Goal: Go to known website: Access a specific website the user already knows

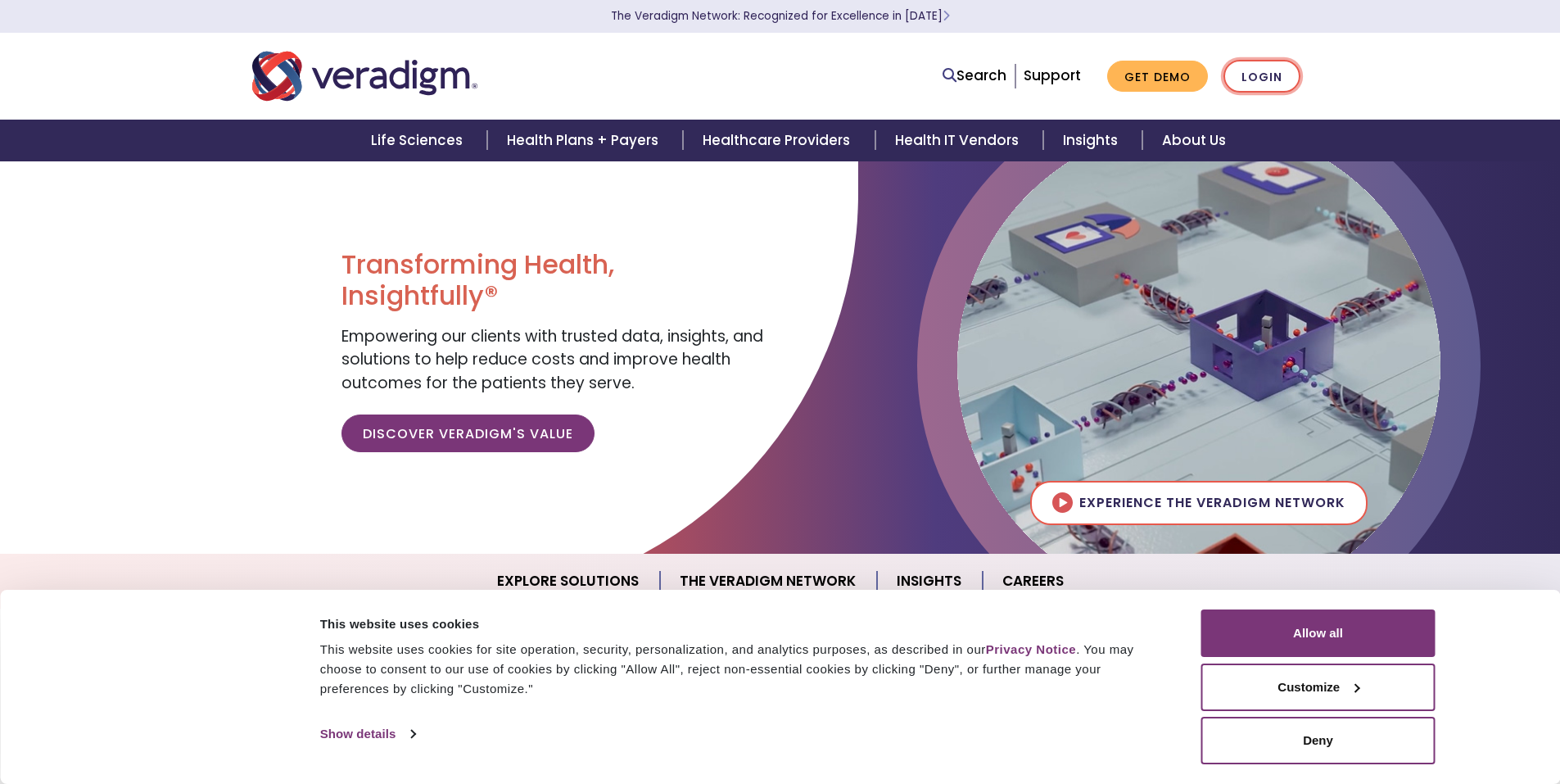
click at [1263, 70] on link "Login" at bounding box center [1262, 76] width 77 height 33
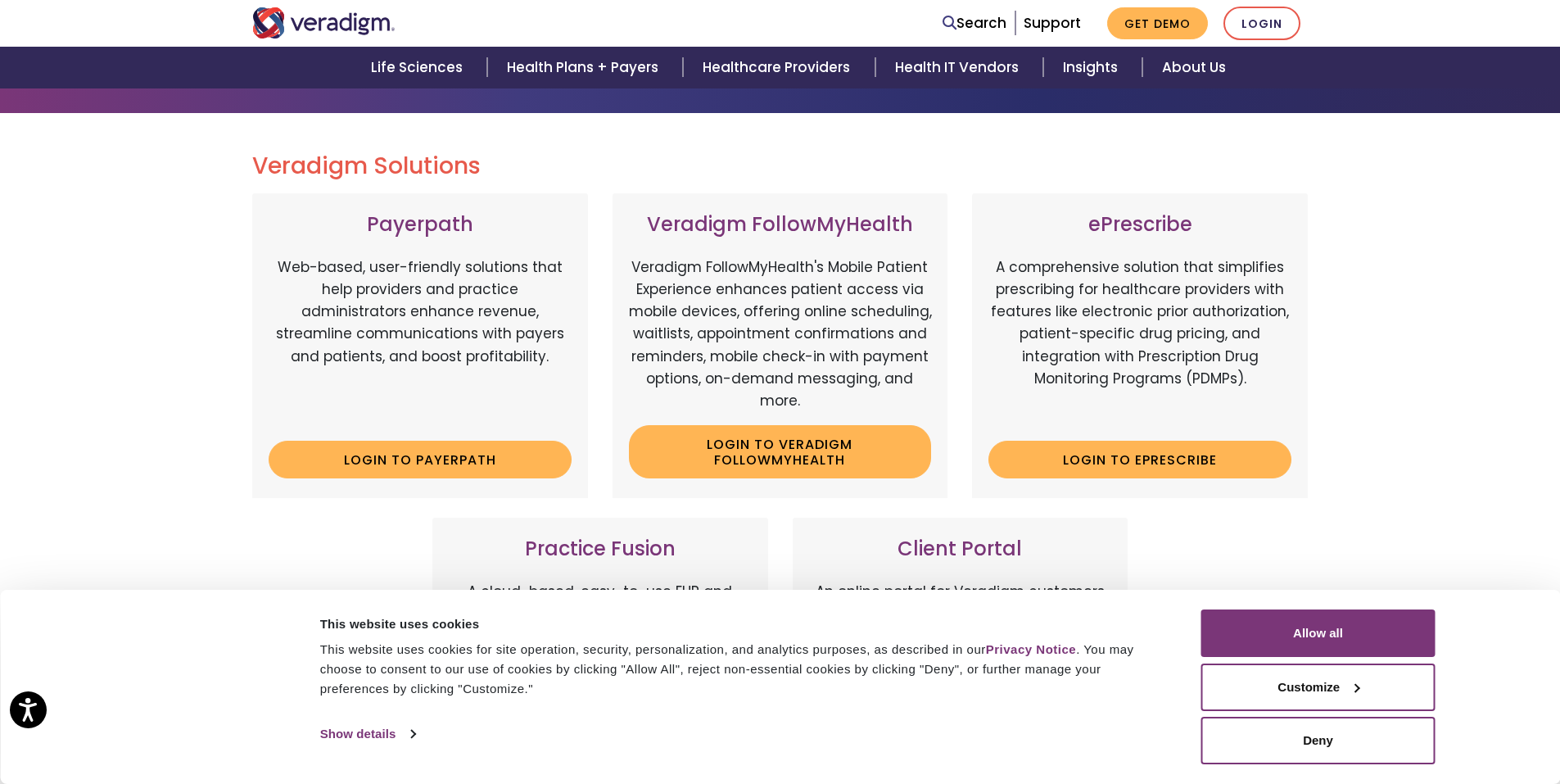
scroll to position [328, 0]
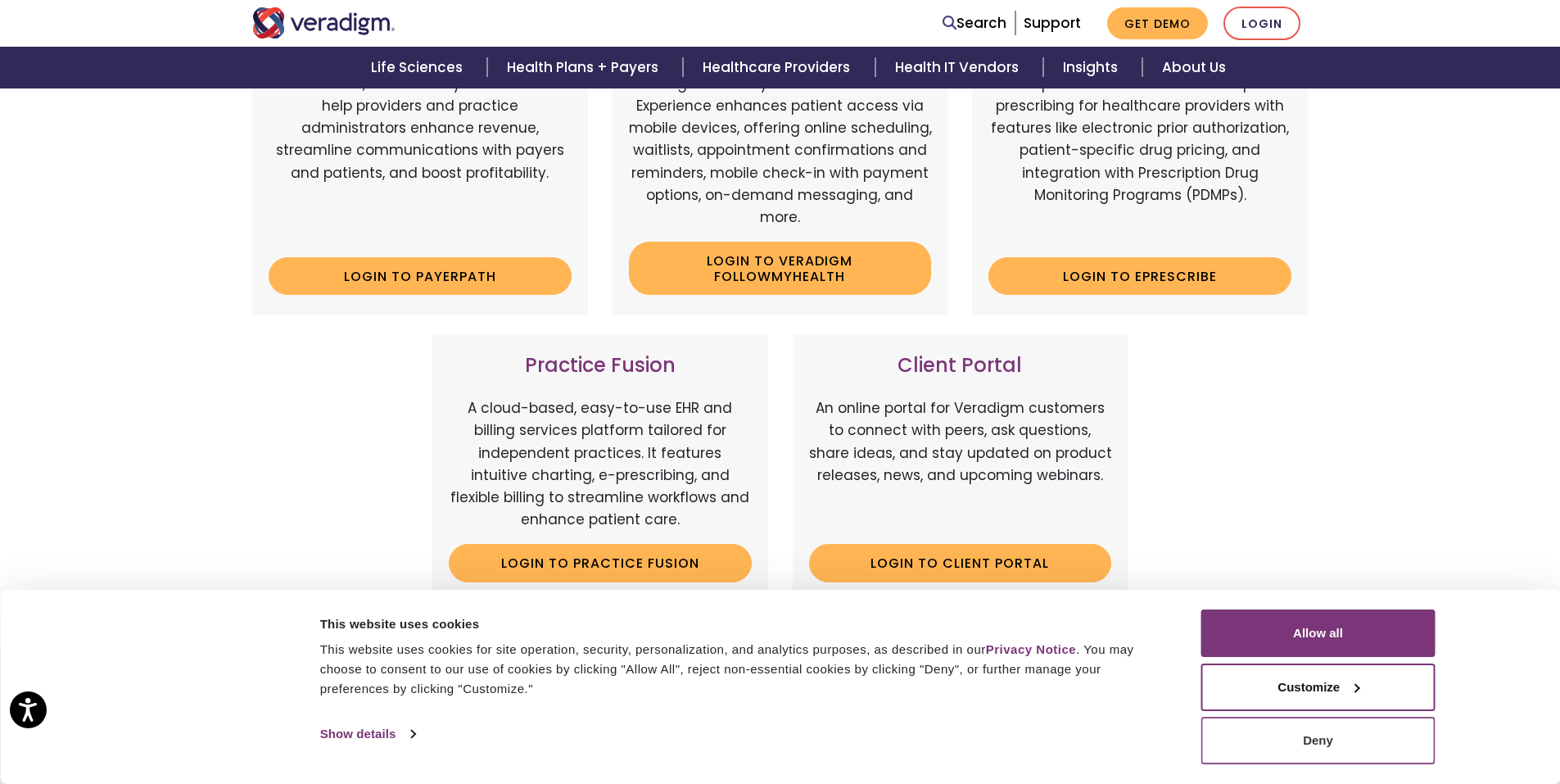
click at [1331, 737] on button "Deny" at bounding box center [1318, 741] width 234 height 48
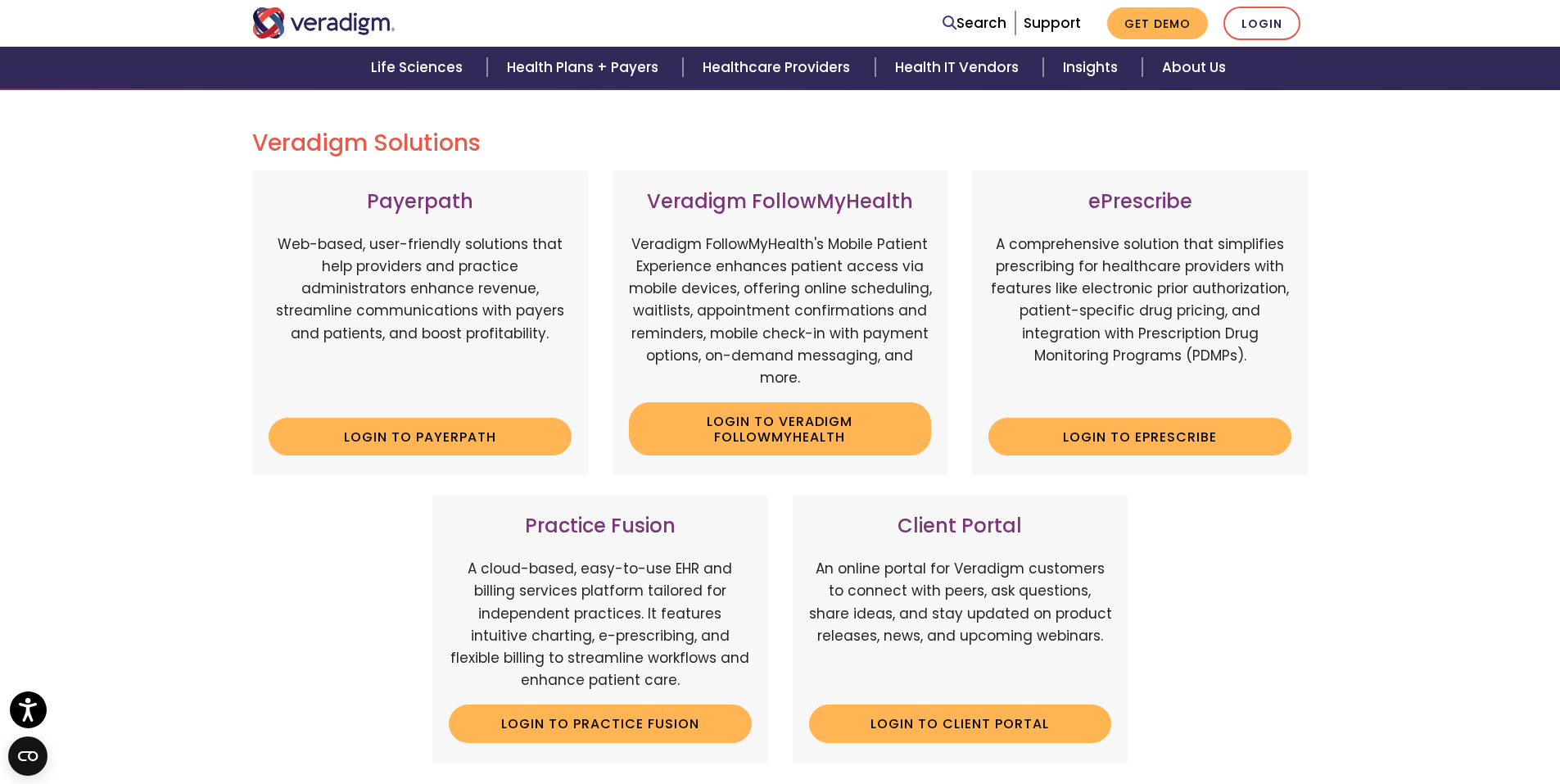
scroll to position [163, 0]
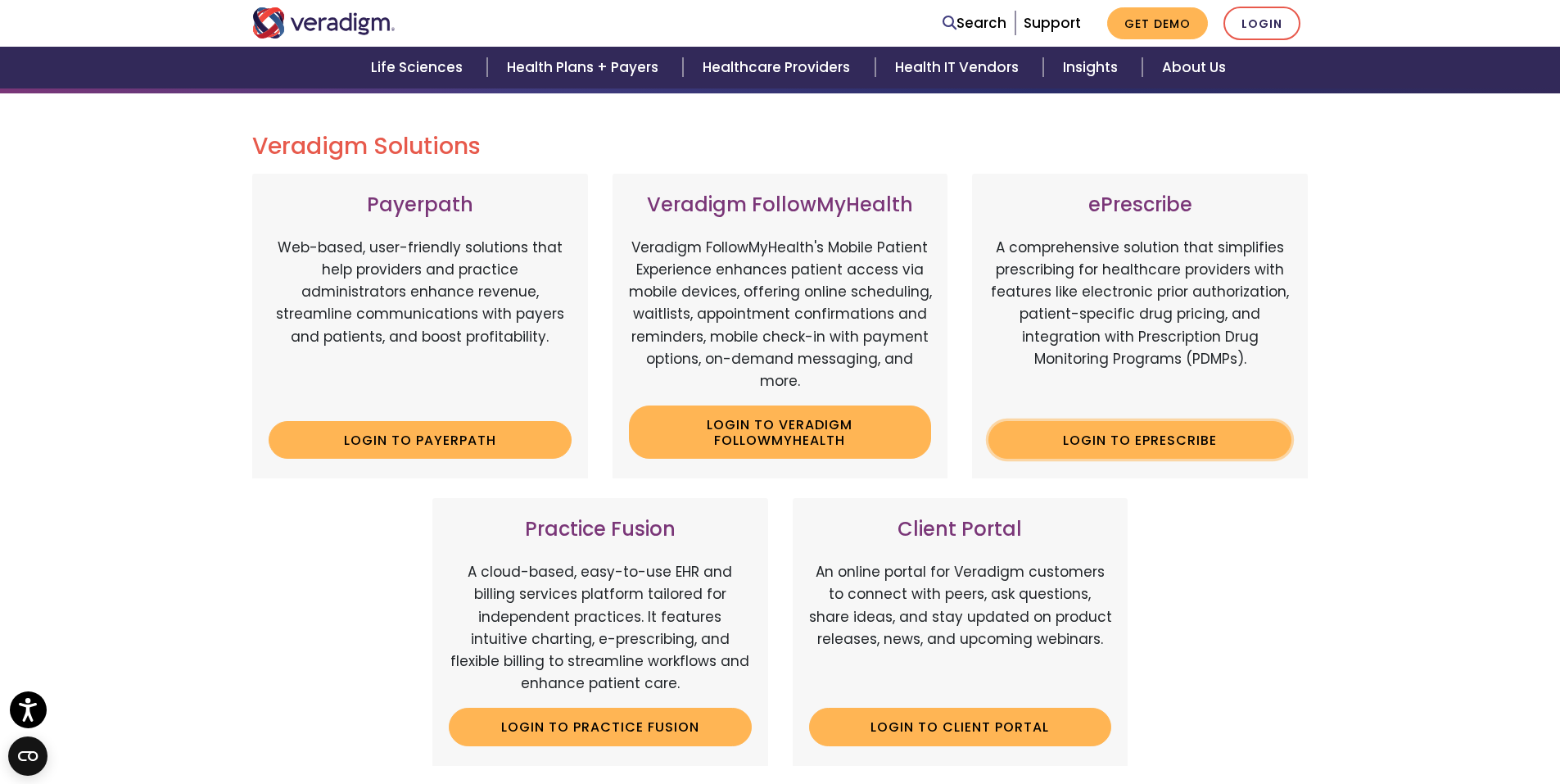
click at [1116, 441] on link "Login to ePrescribe" at bounding box center [1140, 439] width 303 height 37
